Goal: Information Seeking & Learning: Learn about a topic

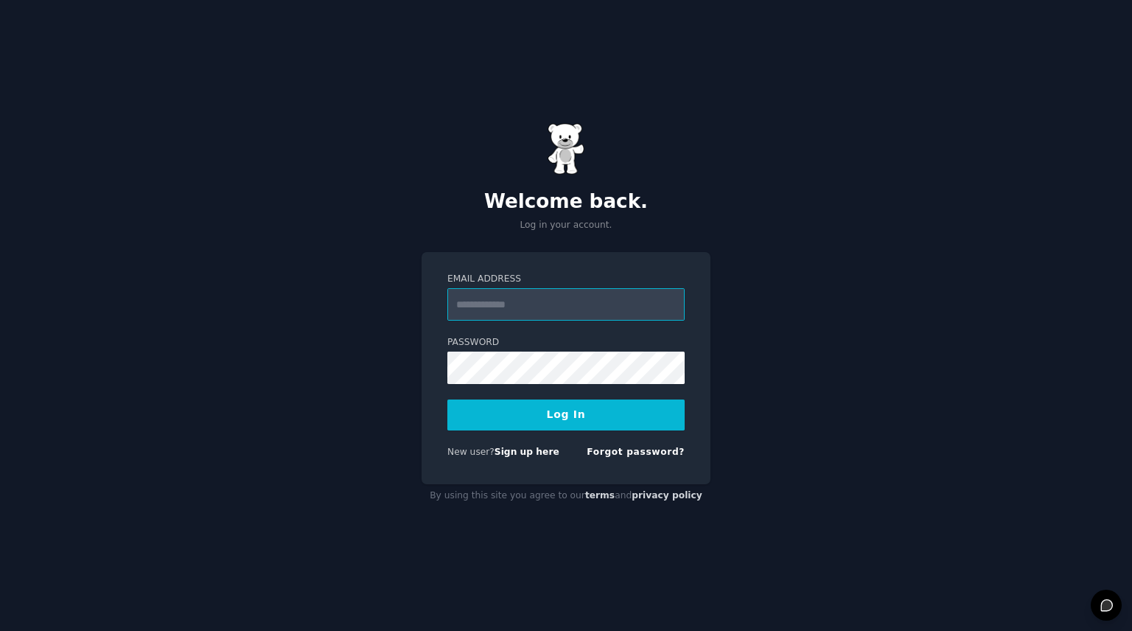
type input "**********"
click at [513, 416] on button "Log In" at bounding box center [565, 414] width 237 height 31
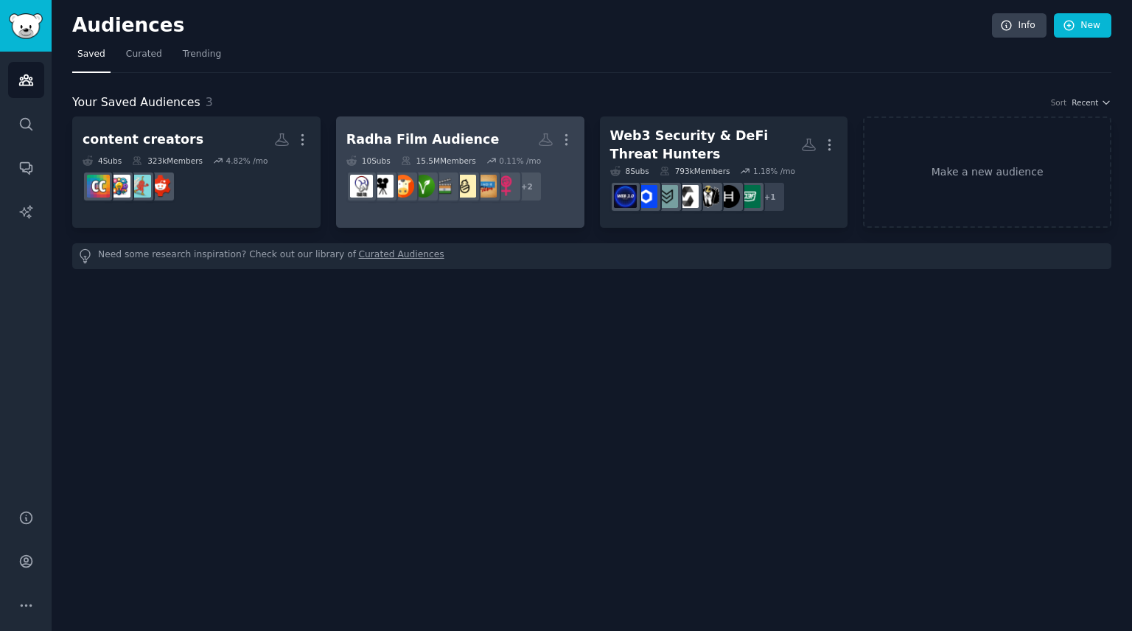
click at [428, 128] on h2 "Radha Film Audience More" at bounding box center [460, 140] width 228 height 26
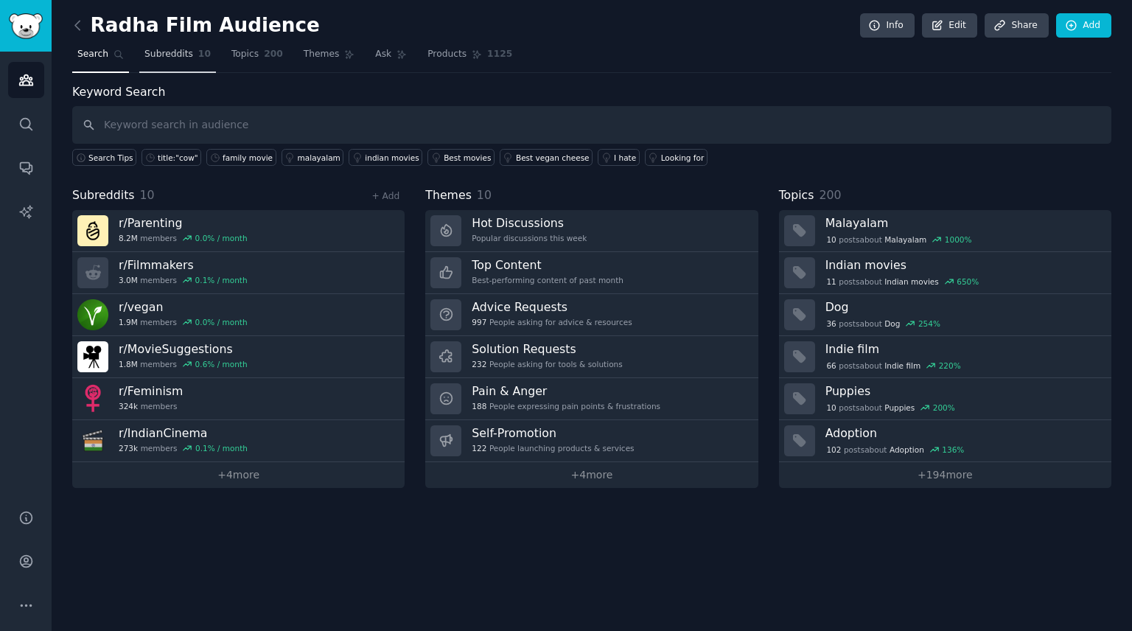
click at [153, 55] on span "Subreddits" at bounding box center [168, 54] width 49 height 13
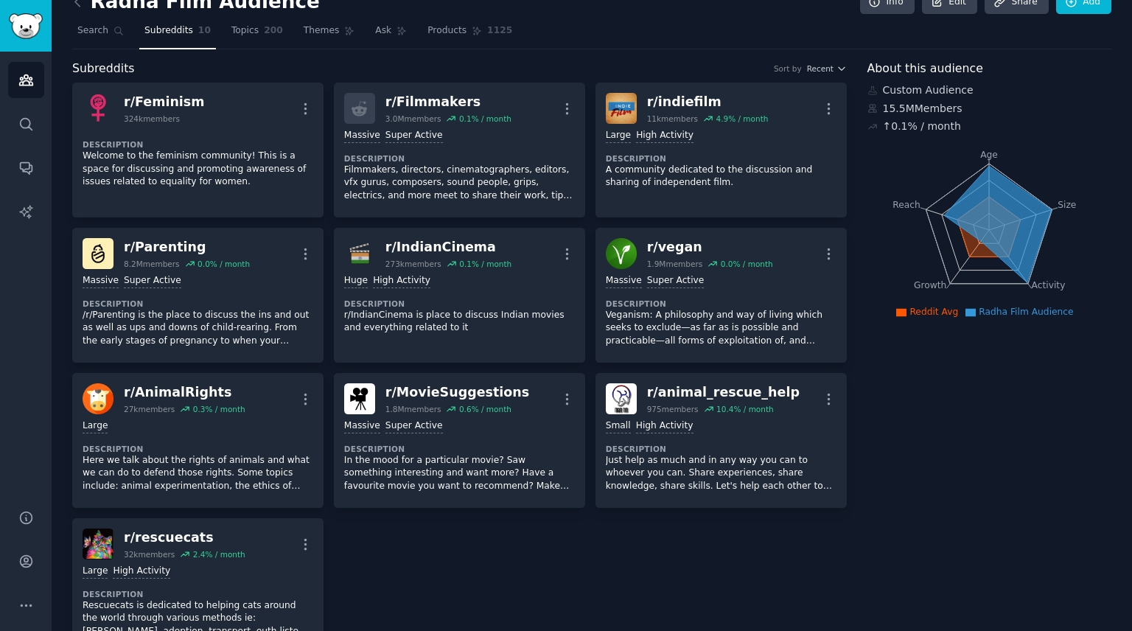
scroll to position [25, 0]
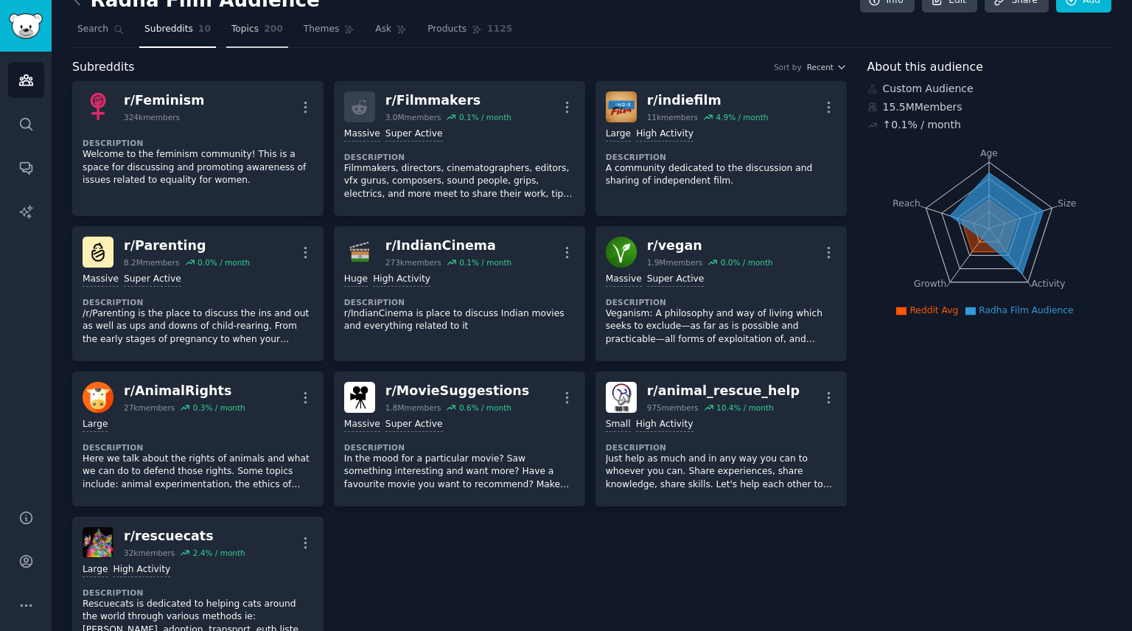
click at [231, 32] on span "Topics" at bounding box center [244, 29] width 27 height 13
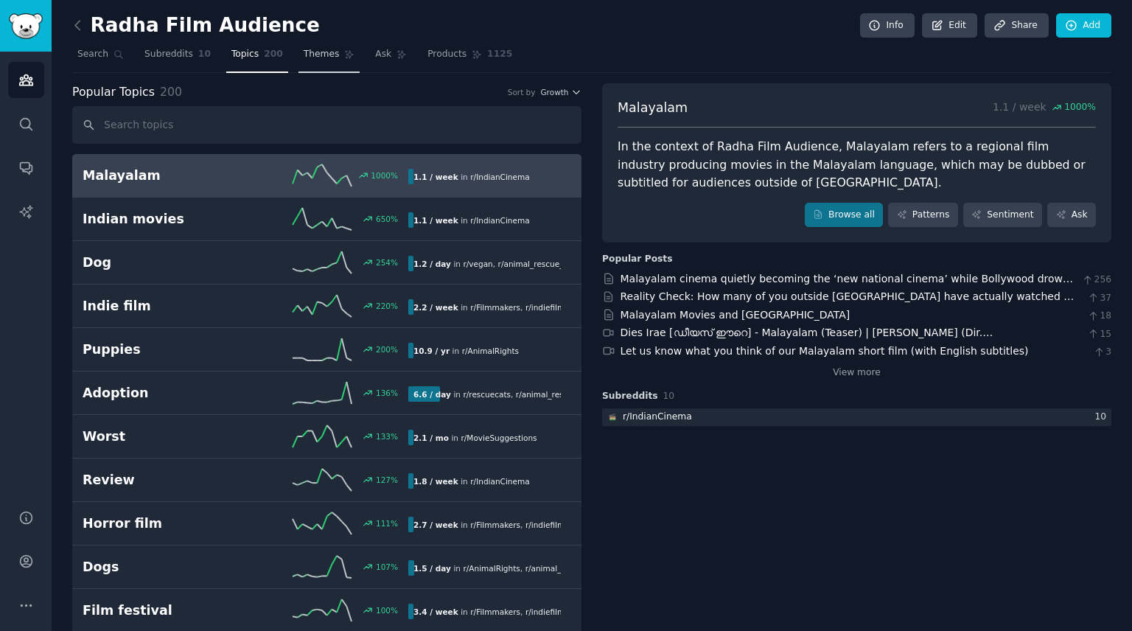
click at [299, 51] on link "Themes" at bounding box center [330, 58] width 62 height 30
